Goal: Transaction & Acquisition: Subscribe to service/newsletter

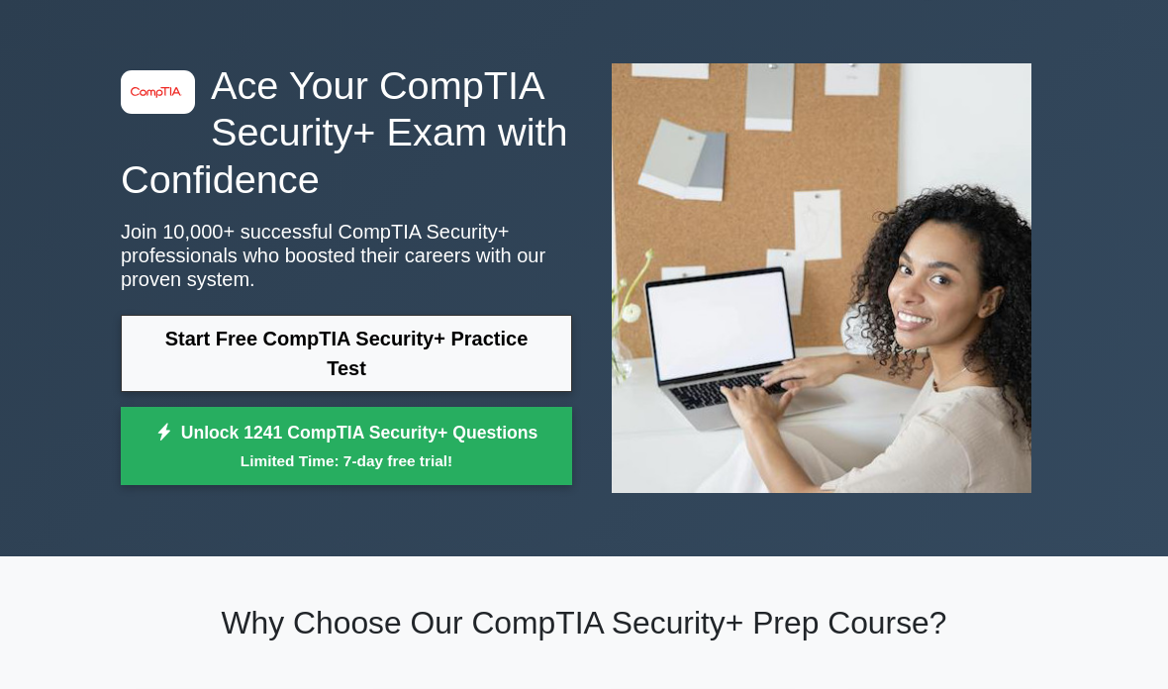
scroll to position [63, 0]
click at [191, 376] on link "Start Free CompTIA Security+ Practice Test" at bounding box center [346, 353] width 451 height 77
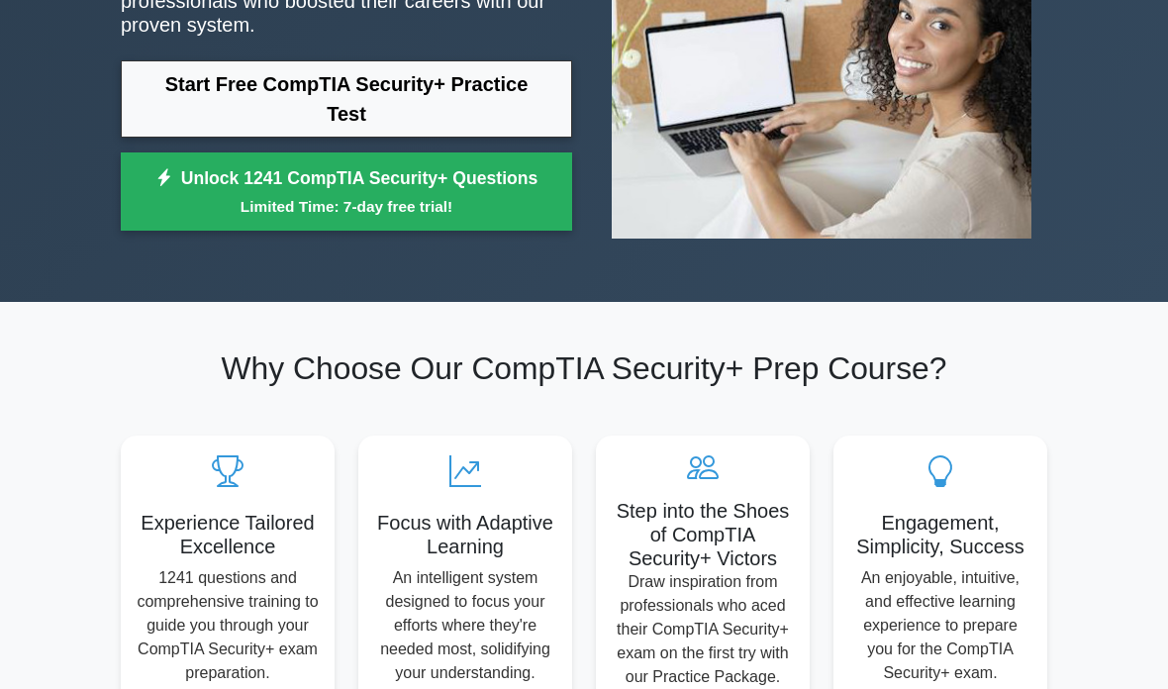
scroll to position [320, 0]
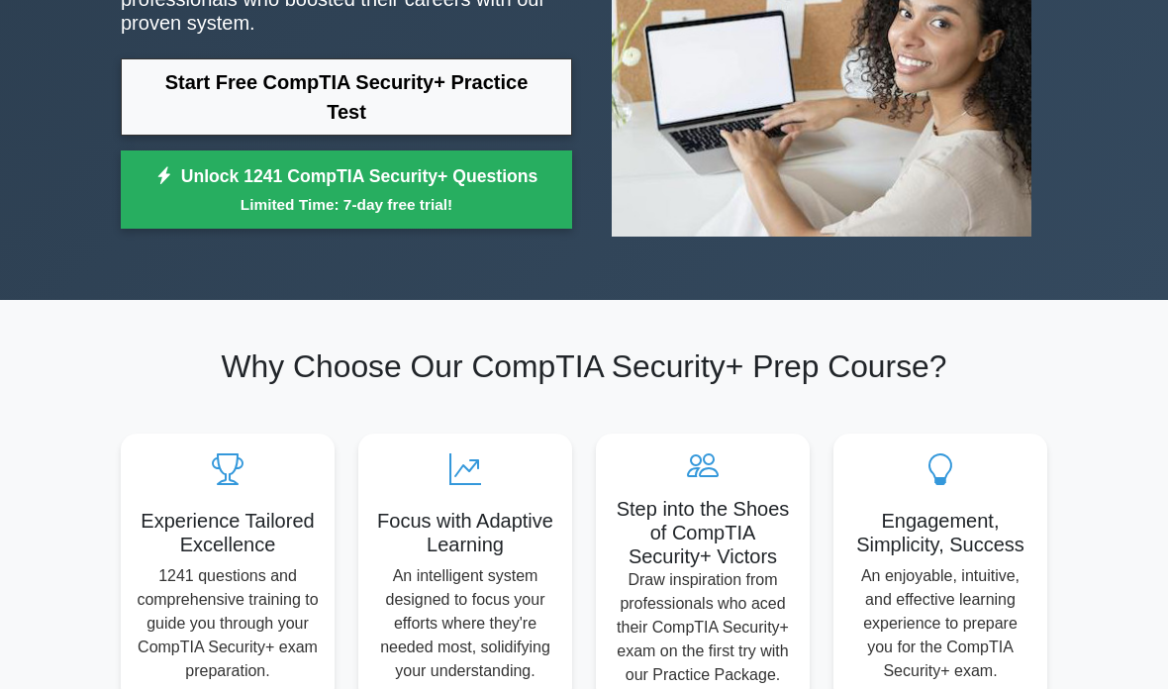
click at [193, 230] on link "Unlock 1241 CompTIA Security+ Questions Limited Time: 7-day free trial!" at bounding box center [346, 189] width 451 height 79
click at [184, 217] on link "Unlock 1241 CompTIA Security+ Questions Limited Time: 7-day free trial!" at bounding box center [346, 189] width 451 height 79
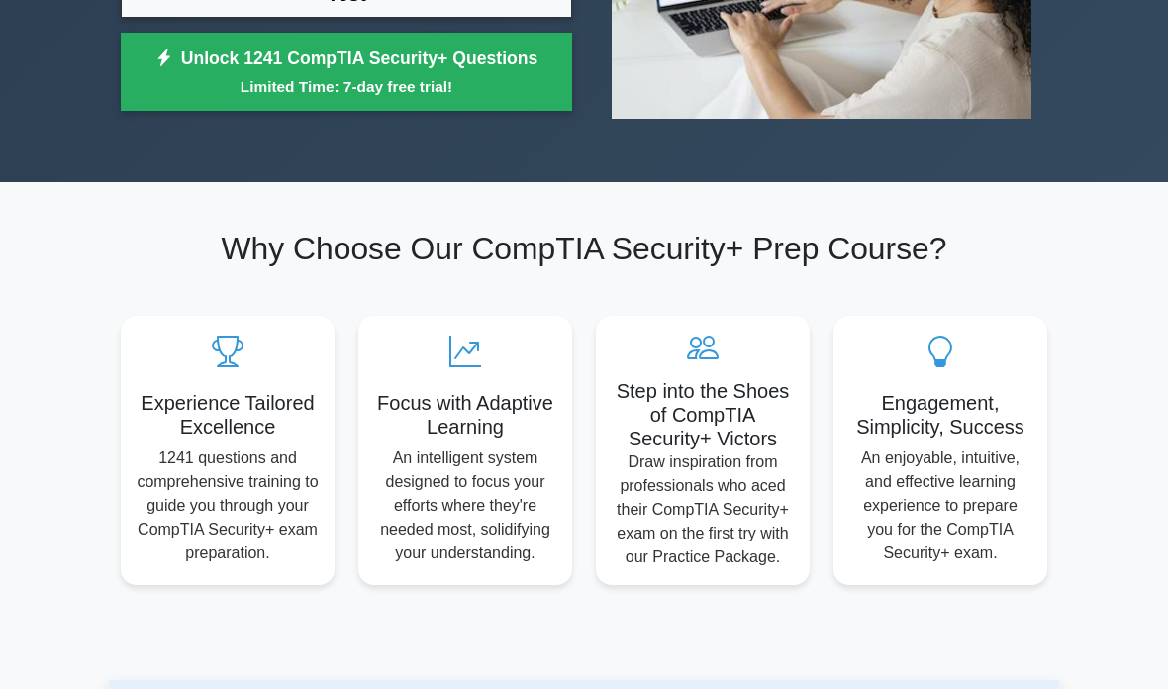
scroll to position [439, 0]
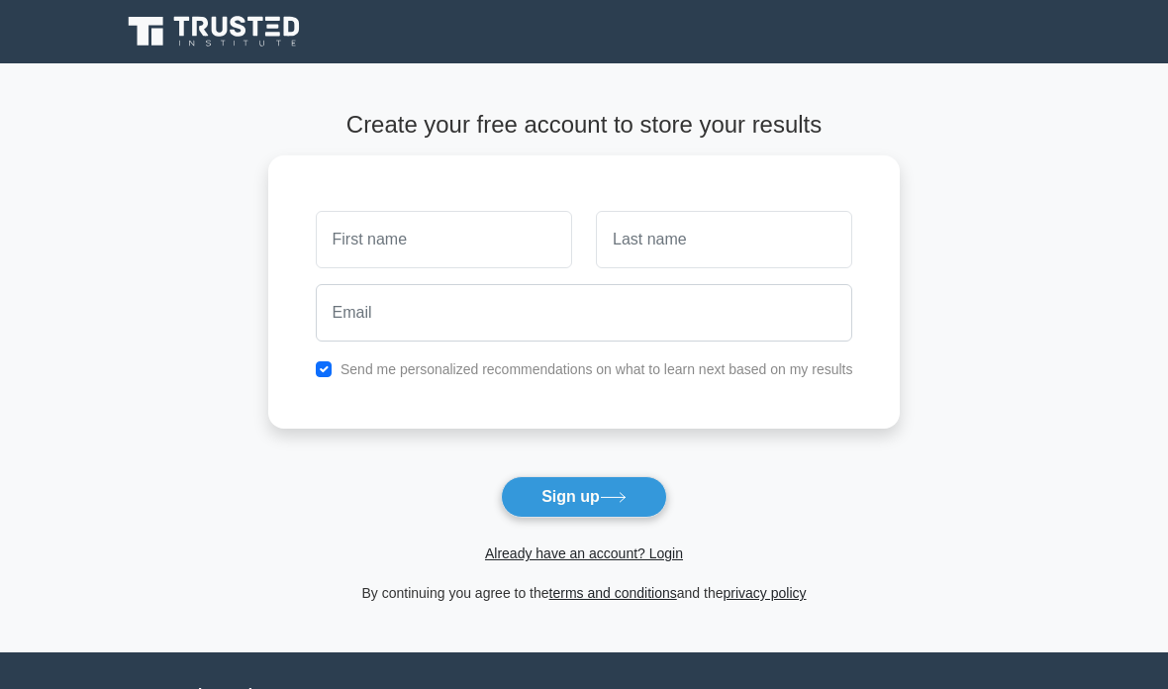
click at [318, 211] on input "text" at bounding box center [444, 239] width 256 height 57
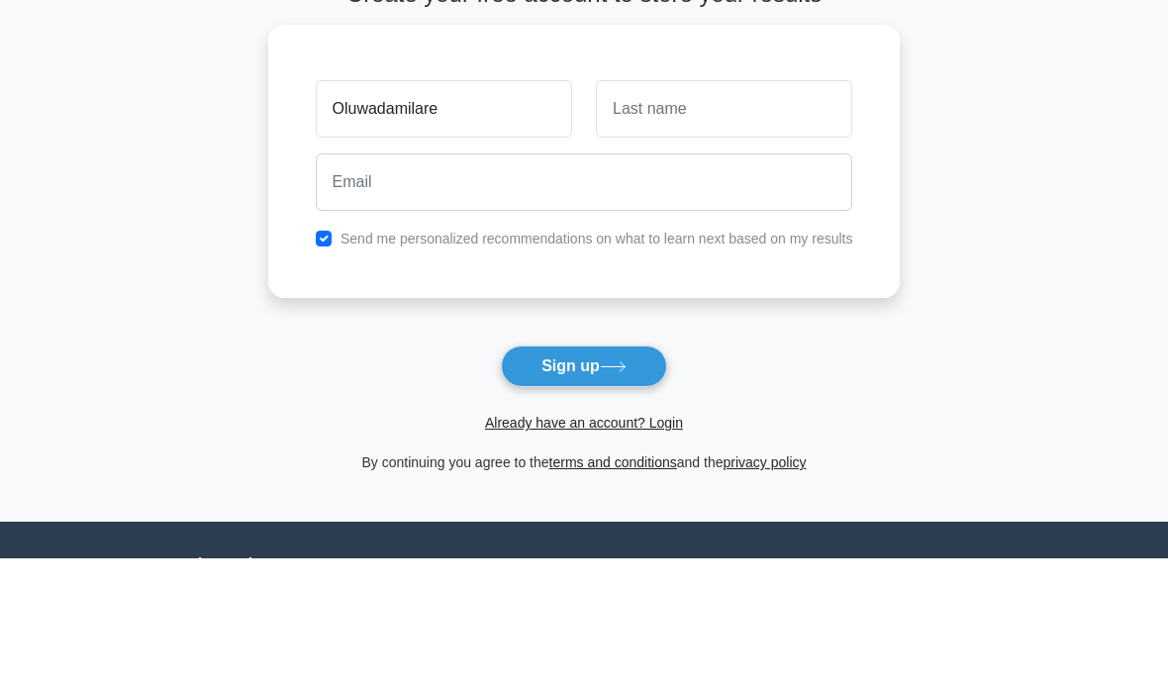
type input "Oluwadamilare"
click at [831, 211] on input "text" at bounding box center [724, 239] width 256 height 57
type input "Oyeleke"
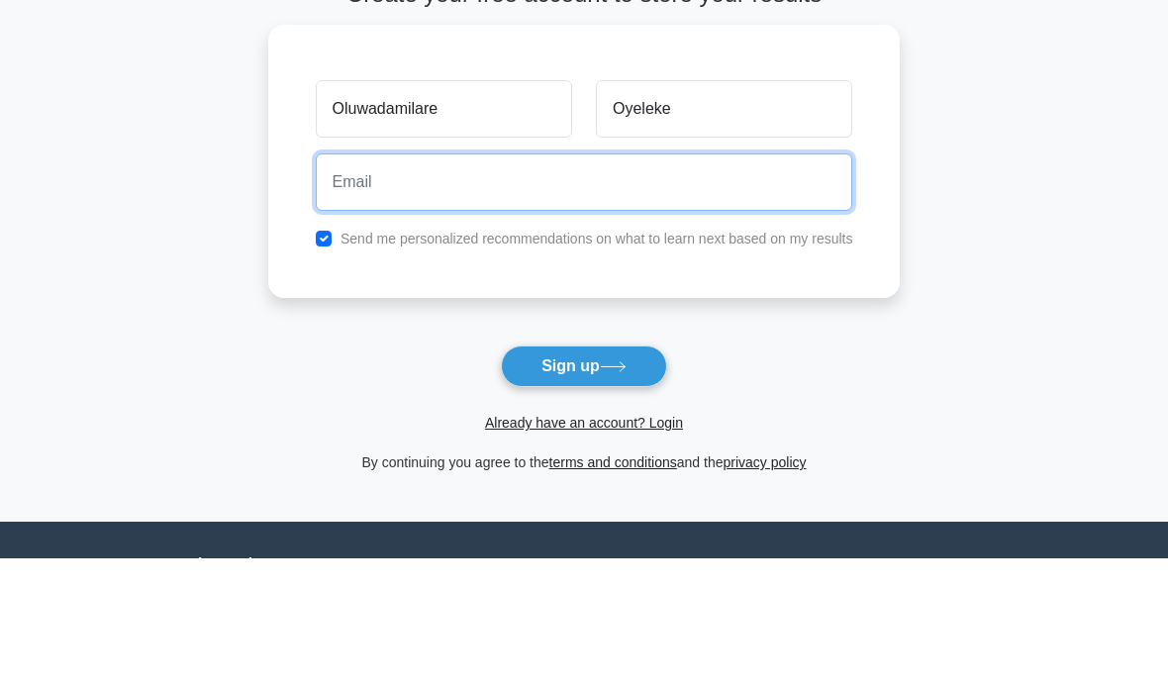
click at [316, 284] on input "email" at bounding box center [584, 312] width 537 height 57
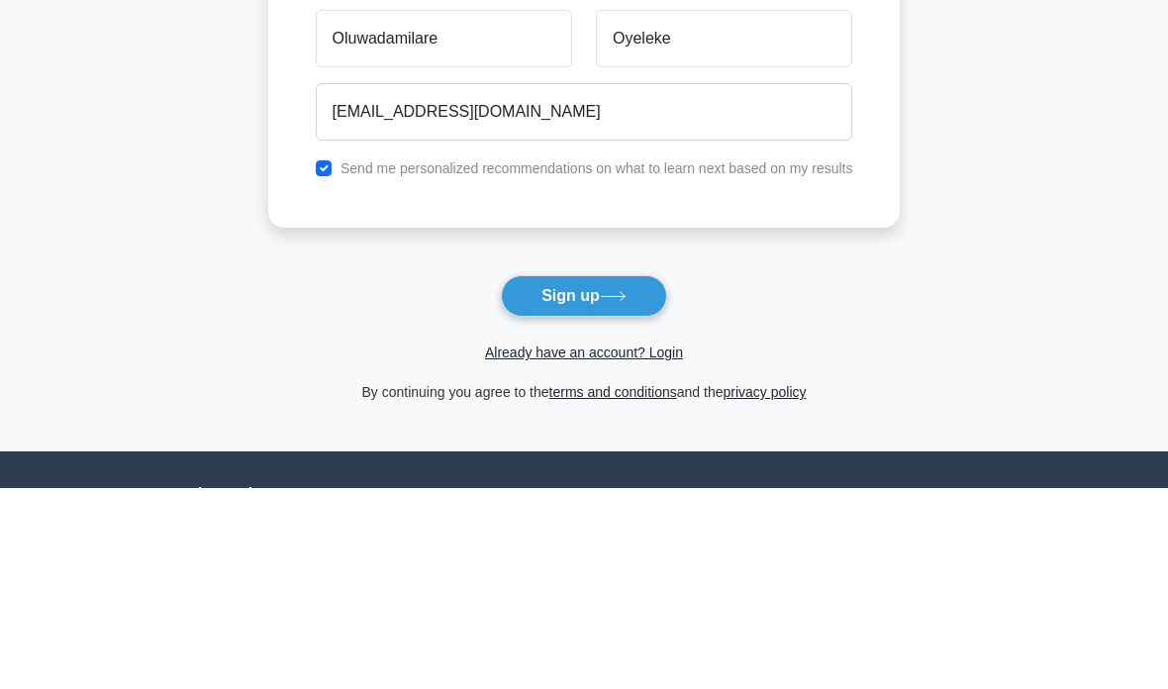
scroll to position [180, 0]
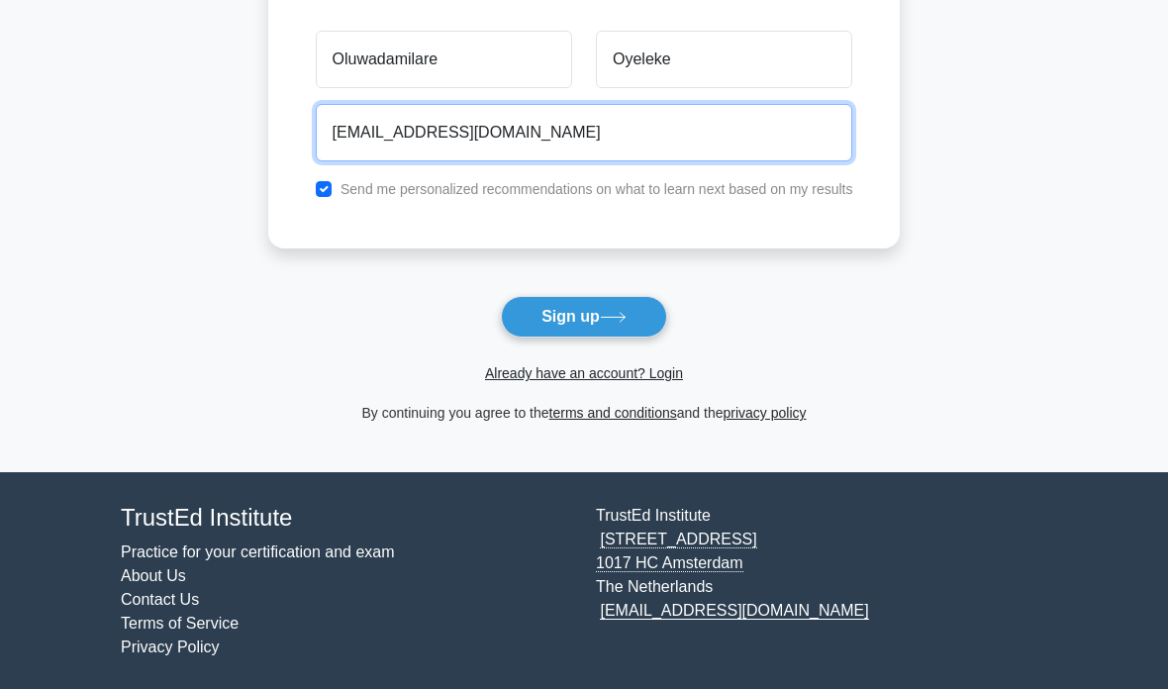
type input "oyesope@gmail.com"
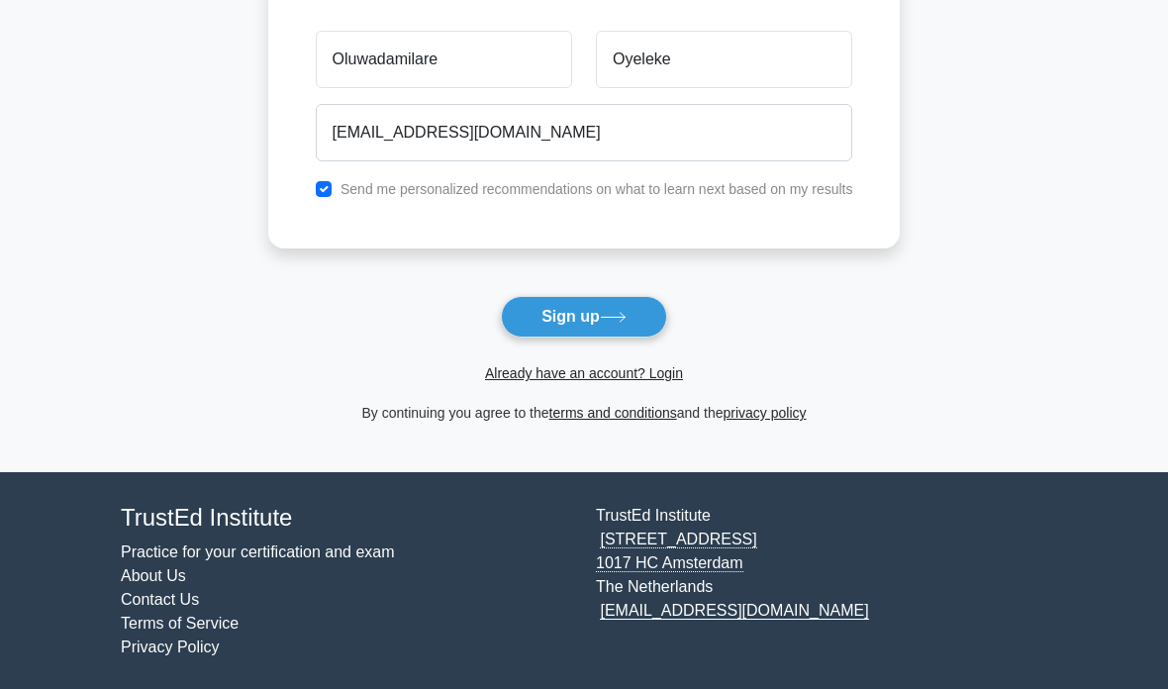
click at [636, 309] on button "Sign up" at bounding box center [584, 317] width 166 height 42
